Goal: Information Seeking & Learning: Find specific fact

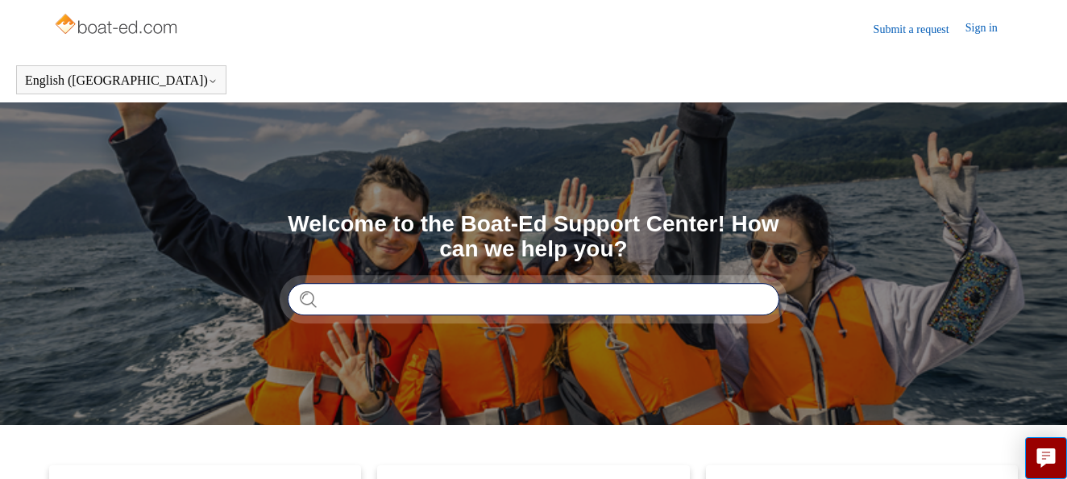
click at [411, 301] on input "Search" at bounding box center [534, 299] width 492 height 32
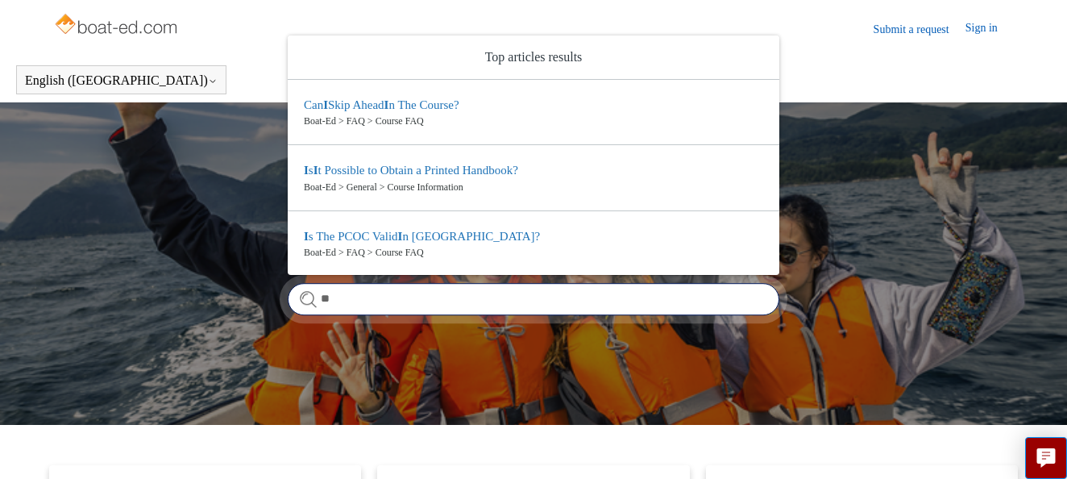
type input "*"
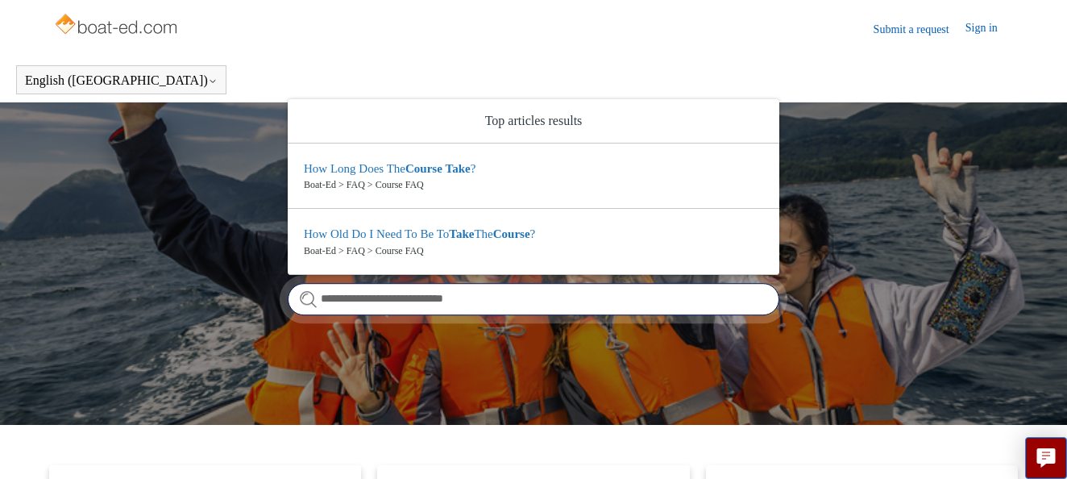
type input "**********"
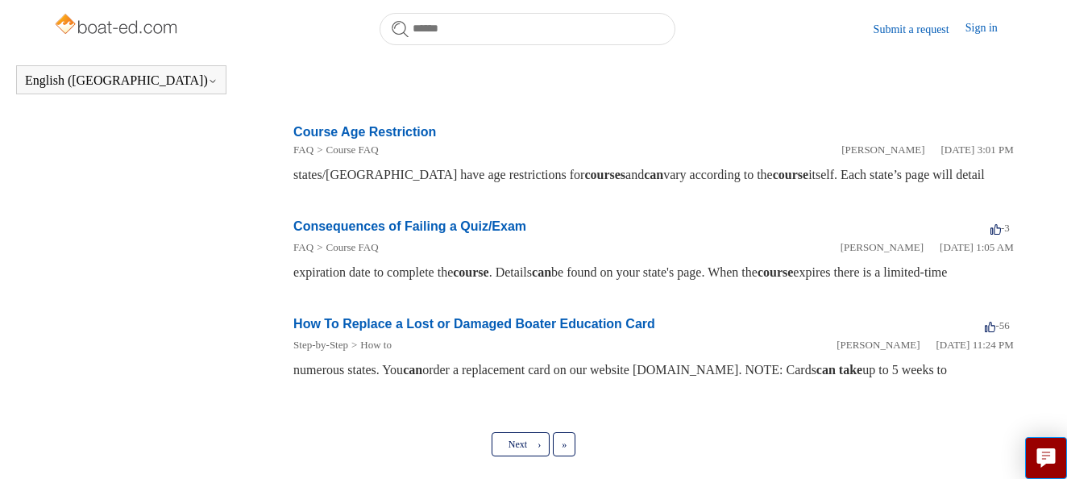
scroll to position [835, 0]
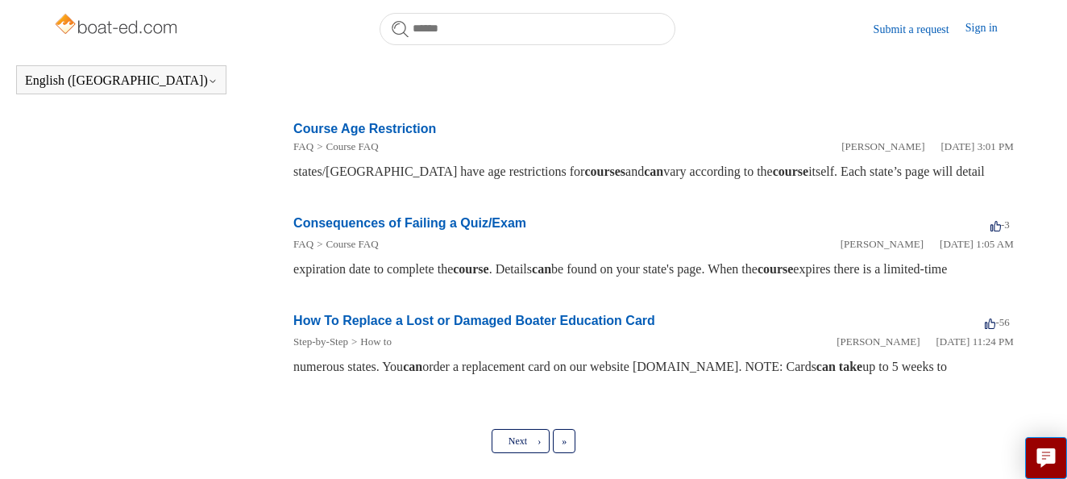
click at [384, 230] on link "Consequences of Failing a Quiz/Exam" at bounding box center [409, 223] width 233 height 14
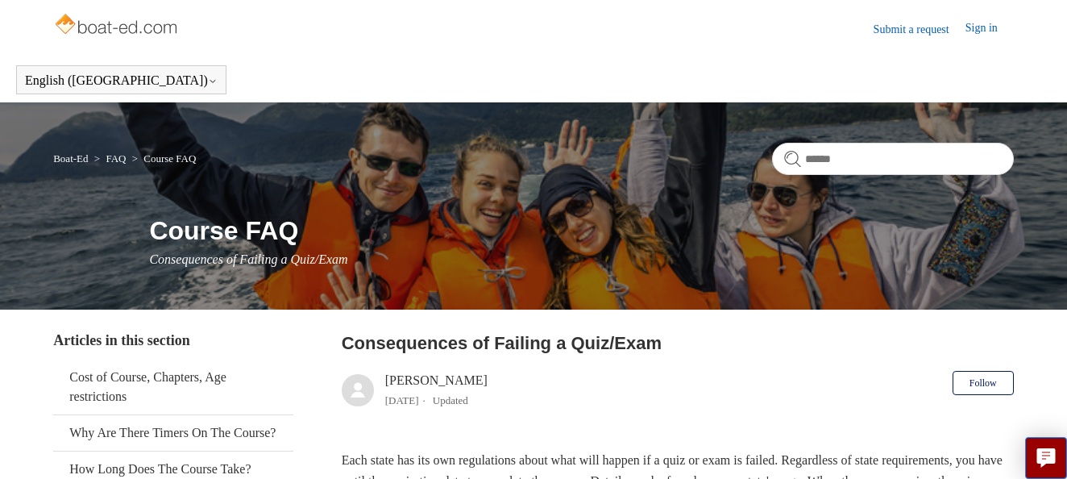
click at [983, 29] on link "Sign in" at bounding box center [990, 28] width 48 height 19
